Goal: Communication & Community: Participate in discussion

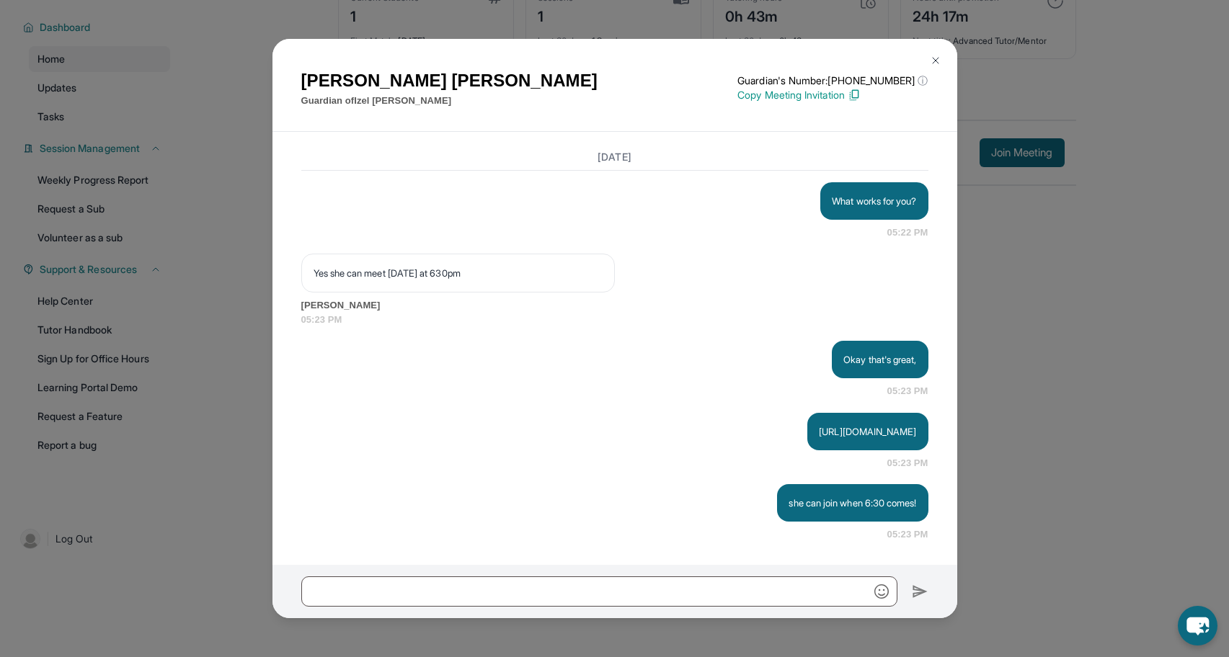
scroll to position [5357, 0]
click at [939, 61] on img at bounding box center [936, 61] width 12 height 12
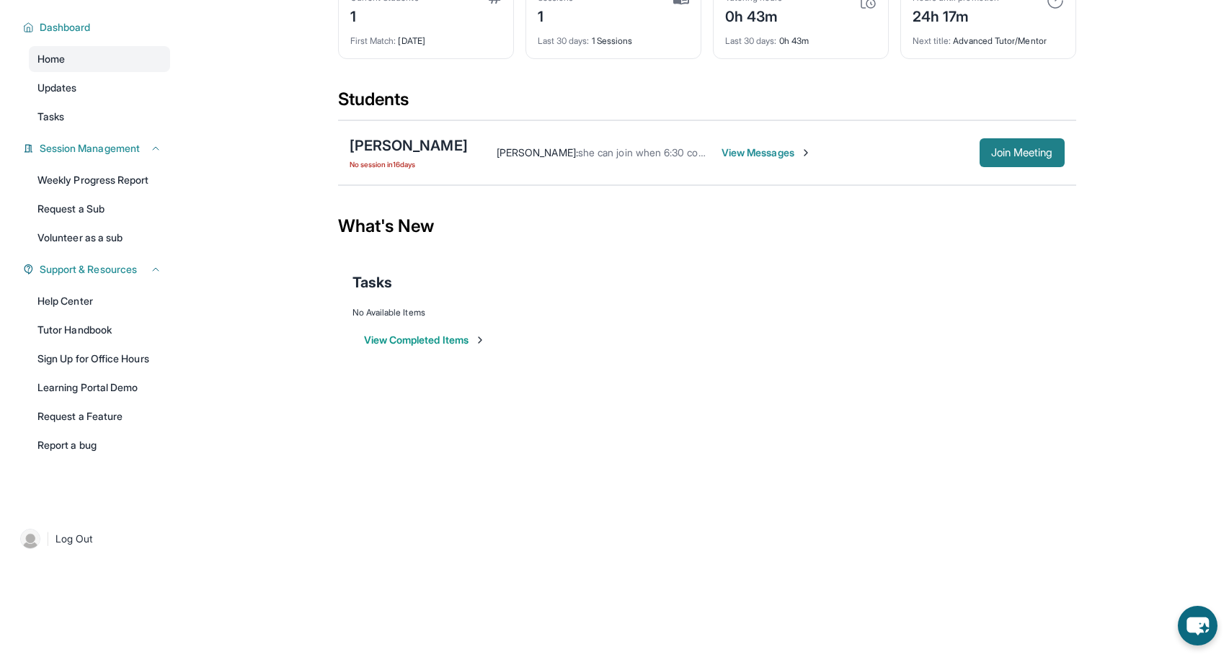
click at [1015, 151] on span "Join Meeting" at bounding box center [1022, 152] width 62 height 9
click at [740, 144] on div "[PERSON_NAME] : she can join when 6:30 comes! View Messages Join Meeting" at bounding box center [766, 152] width 597 height 29
click at [727, 150] on span "View Messages" at bounding box center [766, 153] width 90 height 14
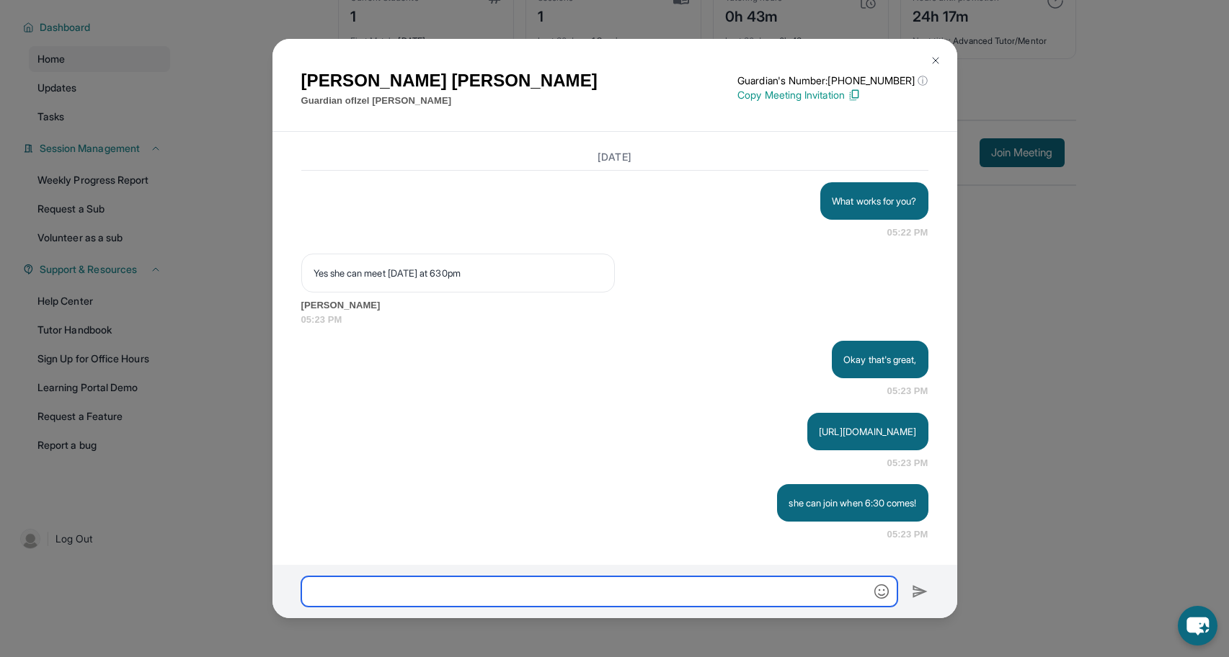
click at [541, 591] on input "text" at bounding box center [599, 592] width 596 height 30
type input "*"
drag, startPoint x: 462, startPoint y: 595, endPoint x: 305, endPoint y: 589, distance: 157.2
click at [305, 590] on input "**********" at bounding box center [599, 592] width 596 height 30
type input "**********"
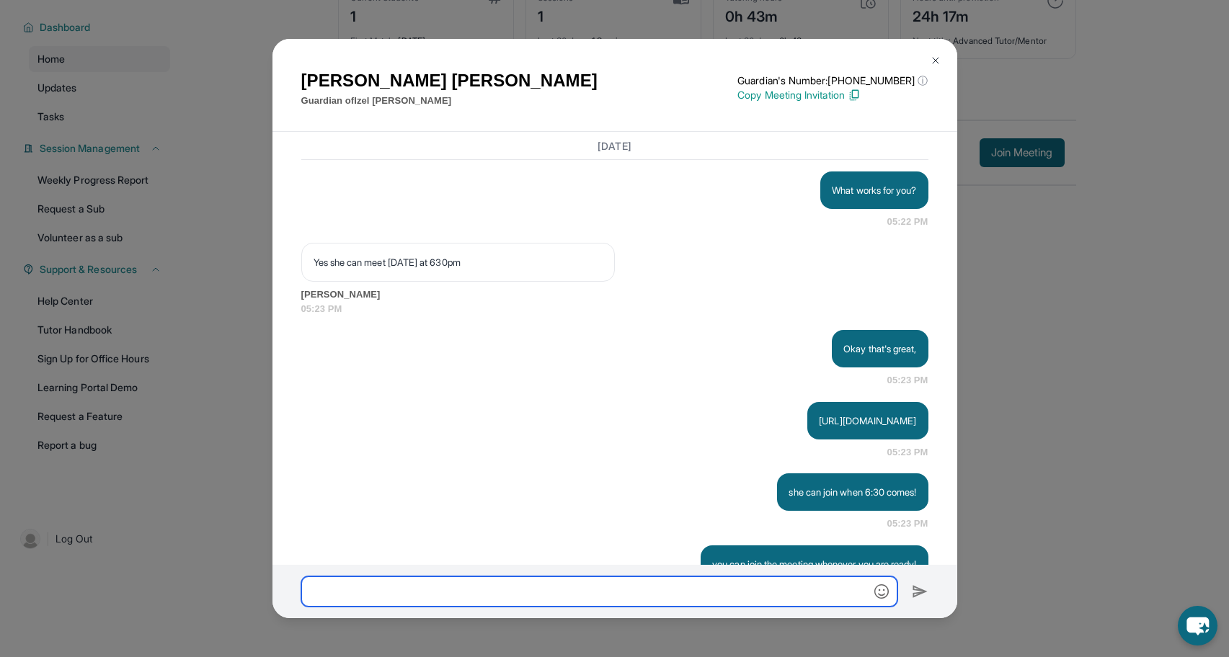
scroll to position [5500, 0]
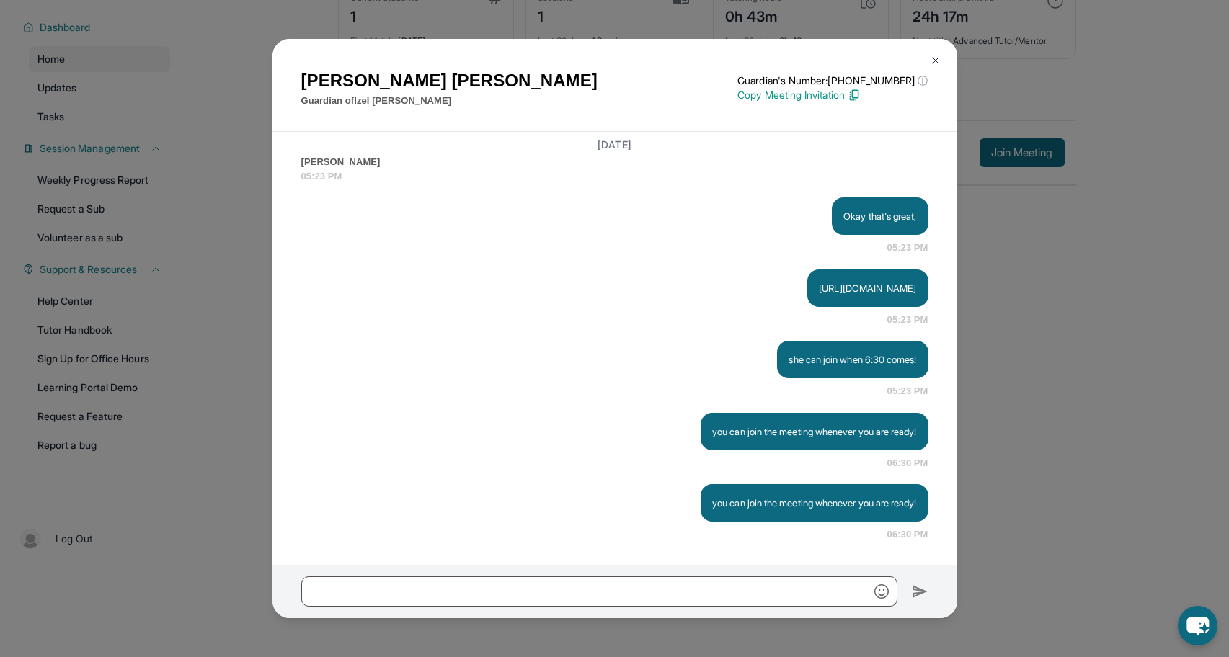
click at [936, 56] on img at bounding box center [936, 61] width 12 height 12
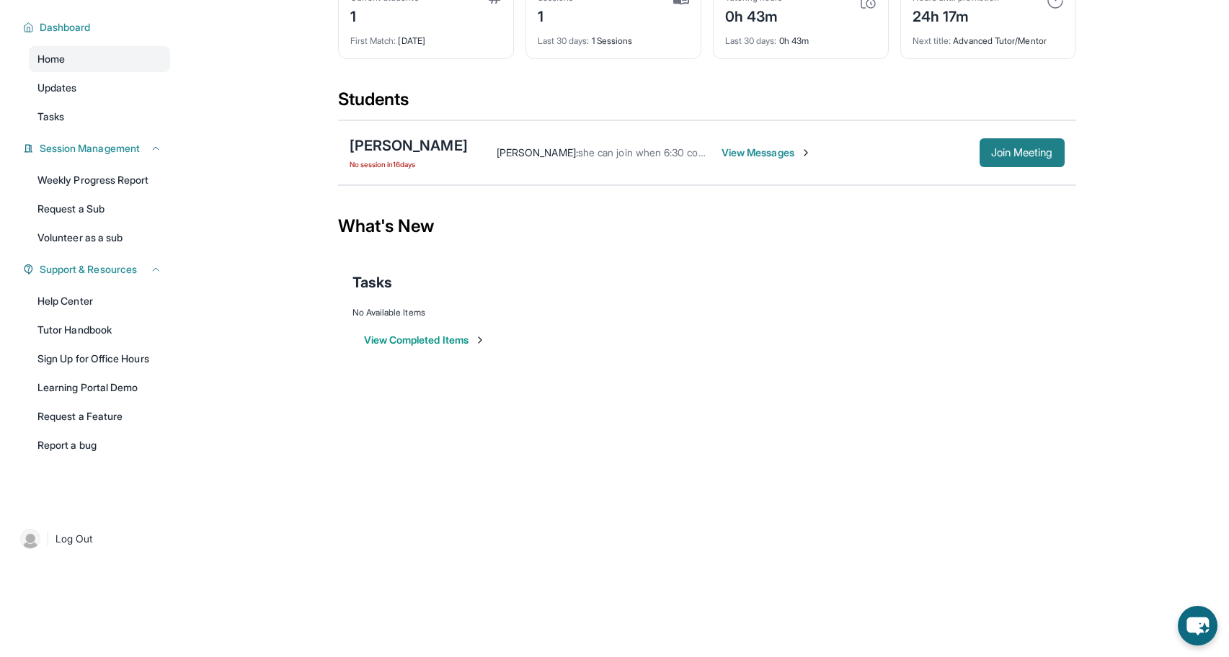
click at [1035, 164] on button "Join Meeting" at bounding box center [1021, 152] width 85 height 29
